Goal: Transaction & Acquisition: Obtain resource

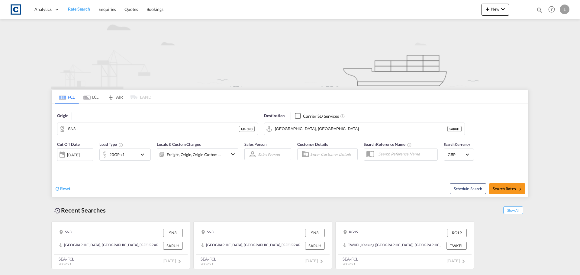
click at [71, 8] on span "Rate Search" at bounding box center [79, 8] width 22 height 5
drag, startPoint x: 130, startPoint y: 78, endPoint x: 132, endPoint y: 69, distance: 8.5
click at [130, 78] on img at bounding box center [289, 54] width 477 height 70
click at [88, 10] on span "Rate Search" at bounding box center [79, 8] width 22 height 5
drag, startPoint x: 102, startPoint y: 10, endPoint x: 86, endPoint y: 14, distance: 17.0
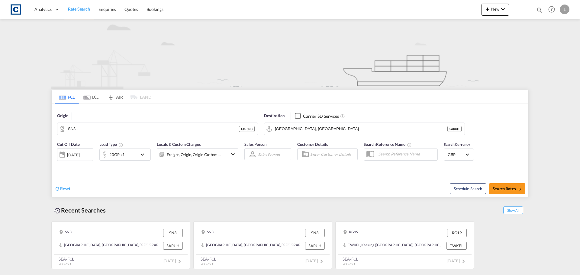
click at [101, 10] on span "Enquiries" at bounding box center [107, 9] width 18 height 5
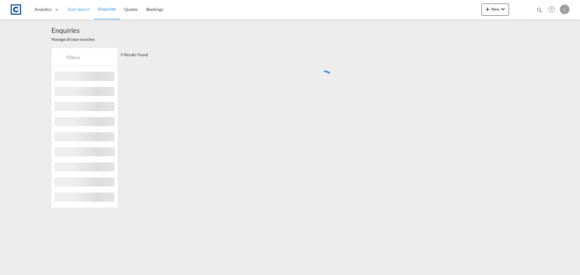
click at [82, 9] on span "Rate Search" at bounding box center [79, 9] width 22 height 5
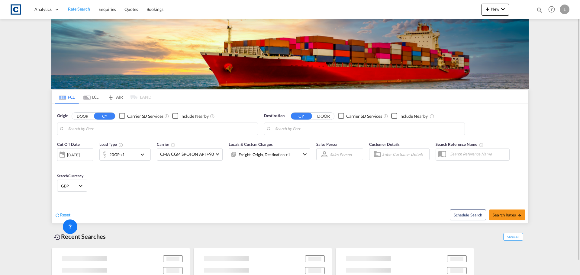
type input "GB-SN3, Swindon"
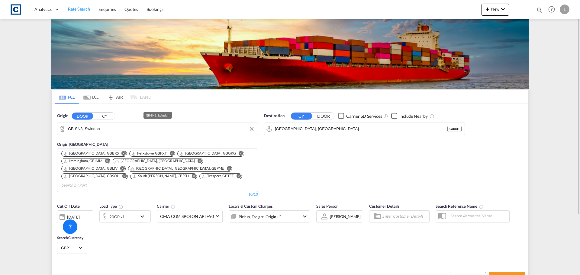
click at [83, 127] on input "GB-SN3, Swindon" at bounding box center [161, 128] width 187 height 9
click at [303, 128] on input "Riyadh, SARUH" at bounding box center [368, 128] width 187 height 9
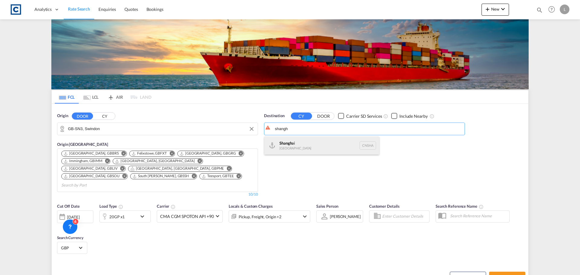
click at [323, 146] on div "Shangh ai China CNSHA" at bounding box center [321, 146] width 115 height 18
type input "[GEOGRAPHIC_DATA], [GEOGRAPHIC_DATA]"
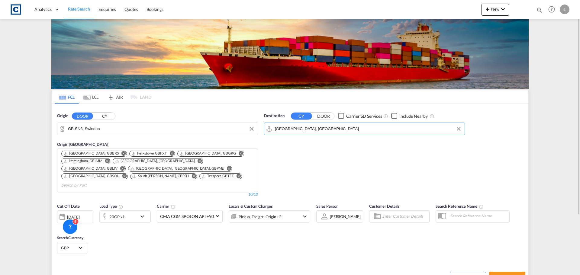
click at [140, 213] on md-icon "icon-chevron-down" at bounding box center [144, 216] width 10 height 7
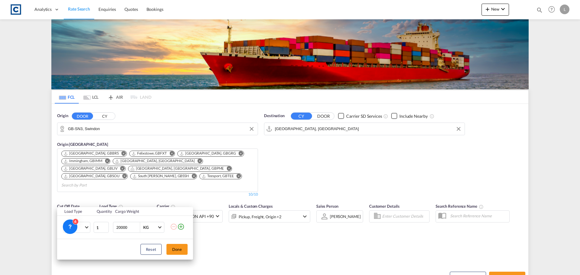
click at [514, 270] on div "Load Type Quantity Cargo Weight 20GP 20GP 40GP 40HC 45HC 20RE 40RE 40HR 20OT 40…" at bounding box center [290, 137] width 580 height 275
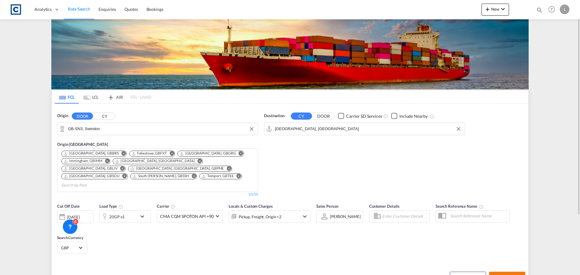
click at [510, 272] on button "Search Rates" at bounding box center [507, 277] width 36 height 11
type input "SN3 to CNSHA / 3 Sep 2025"
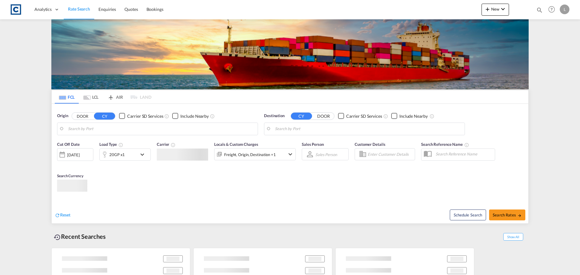
type input "GB-SN3, Swindon"
type input "[GEOGRAPHIC_DATA], [GEOGRAPHIC_DATA]"
